Goal: Check status

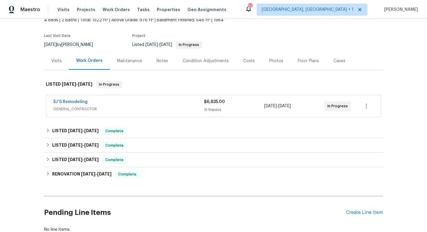
scroll to position [41, 0]
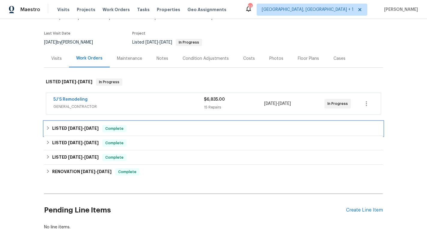
click at [82, 128] on span "[DATE]" at bounding box center [75, 128] width 14 height 4
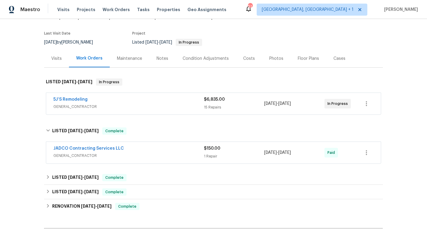
click at [130, 103] on div "5J’S Remodeling" at bounding box center [128, 99] width 151 height 7
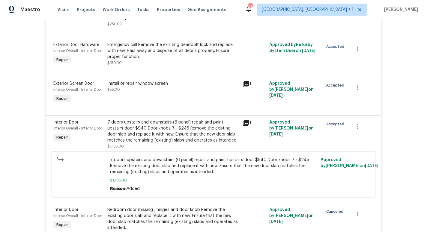
scroll to position [559, 0]
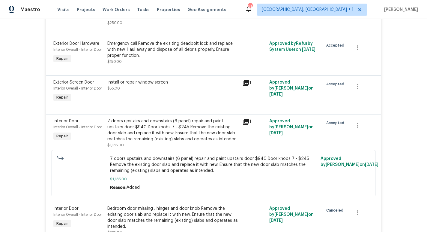
click at [247, 118] on icon at bounding box center [245, 121] width 7 height 7
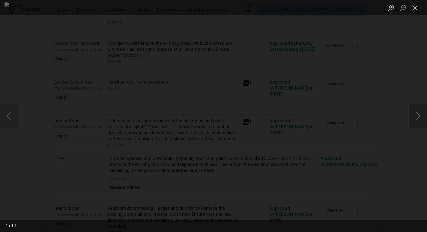
click at [415, 119] on button "Next image" at bounding box center [418, 116] width 18 height 24
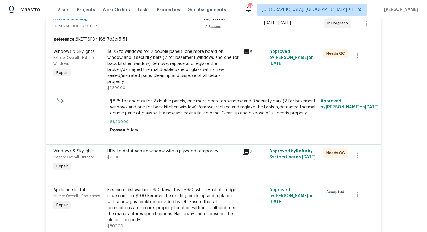
scroll to position [116, 0]
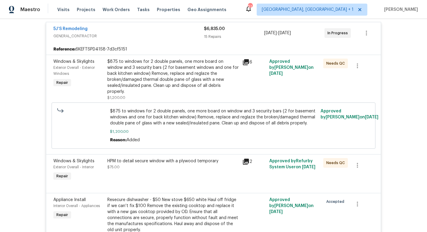
click at [248, 63] on icon at bounding box center [246, 62] width 6 height 6
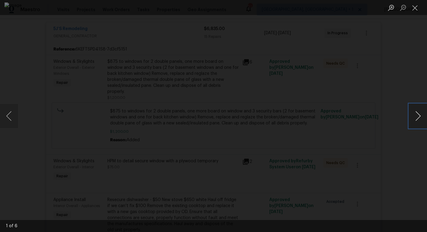
click at [417, 118] on button "Next image" at bounding box center [418, 116] width 18 height 24
